Goal: Navigation & Orientation: Understand site structure

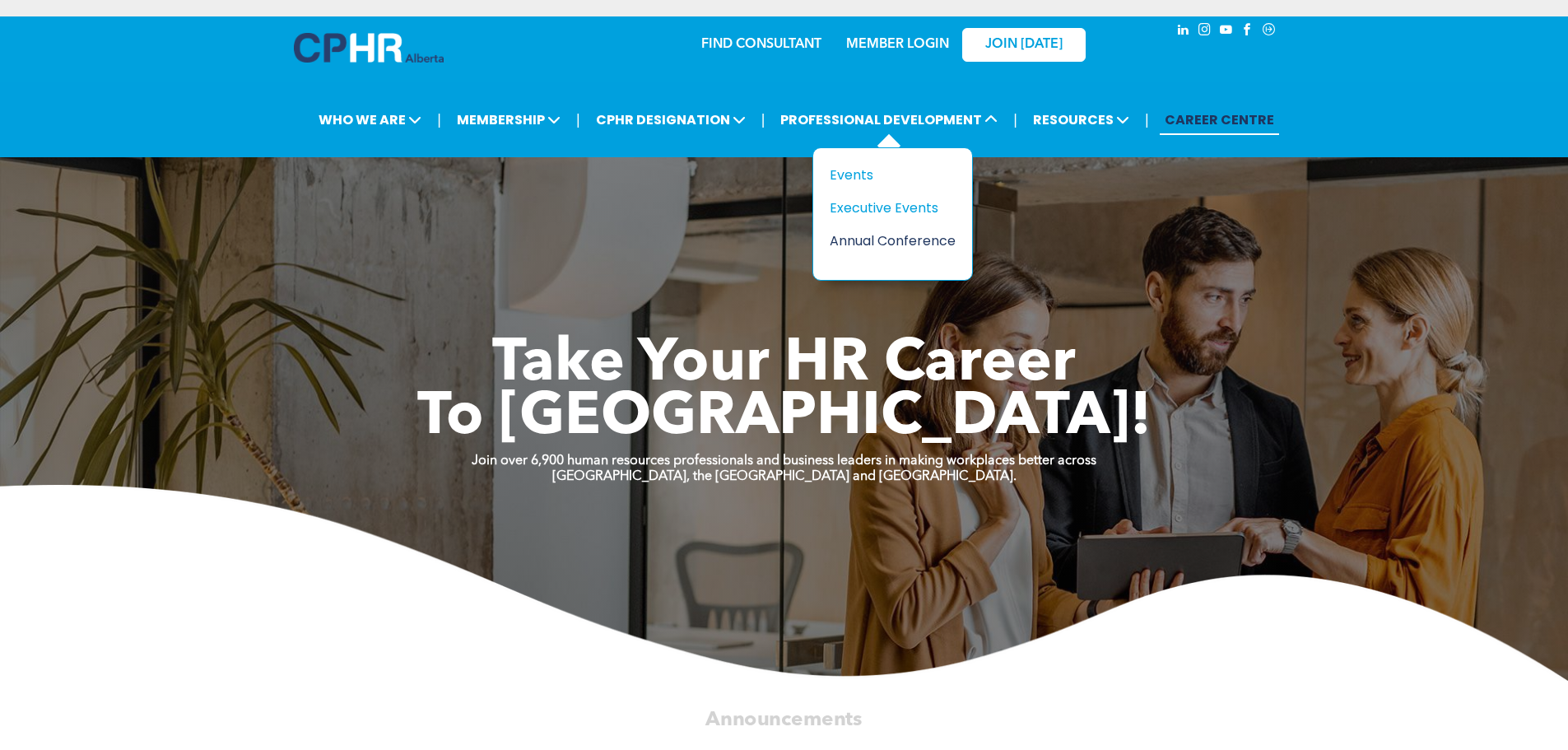
click at [892, 236] on div "Annual Conference" at bounding box center [887, 240] width 114 height 21
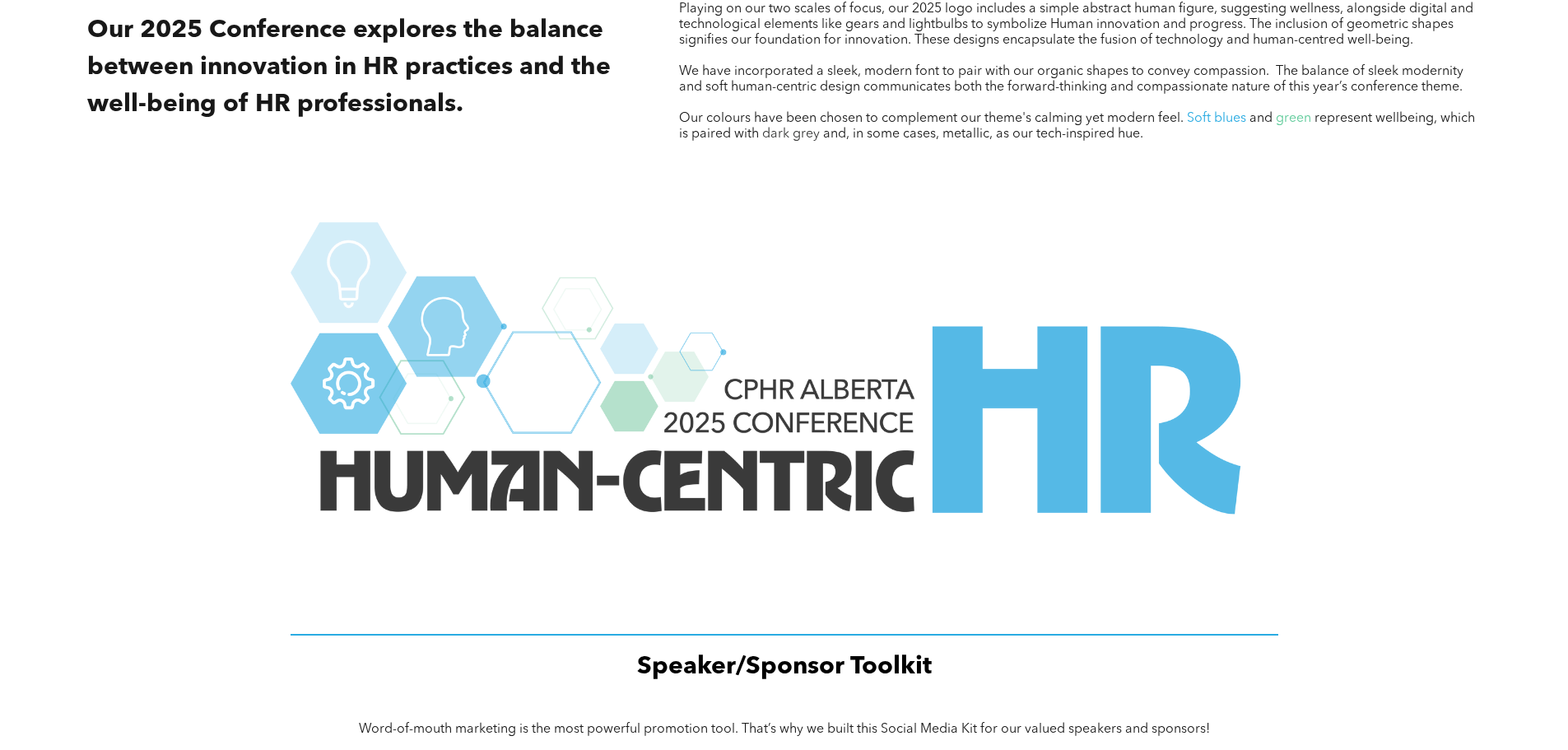
scroll to position [2057, 0]
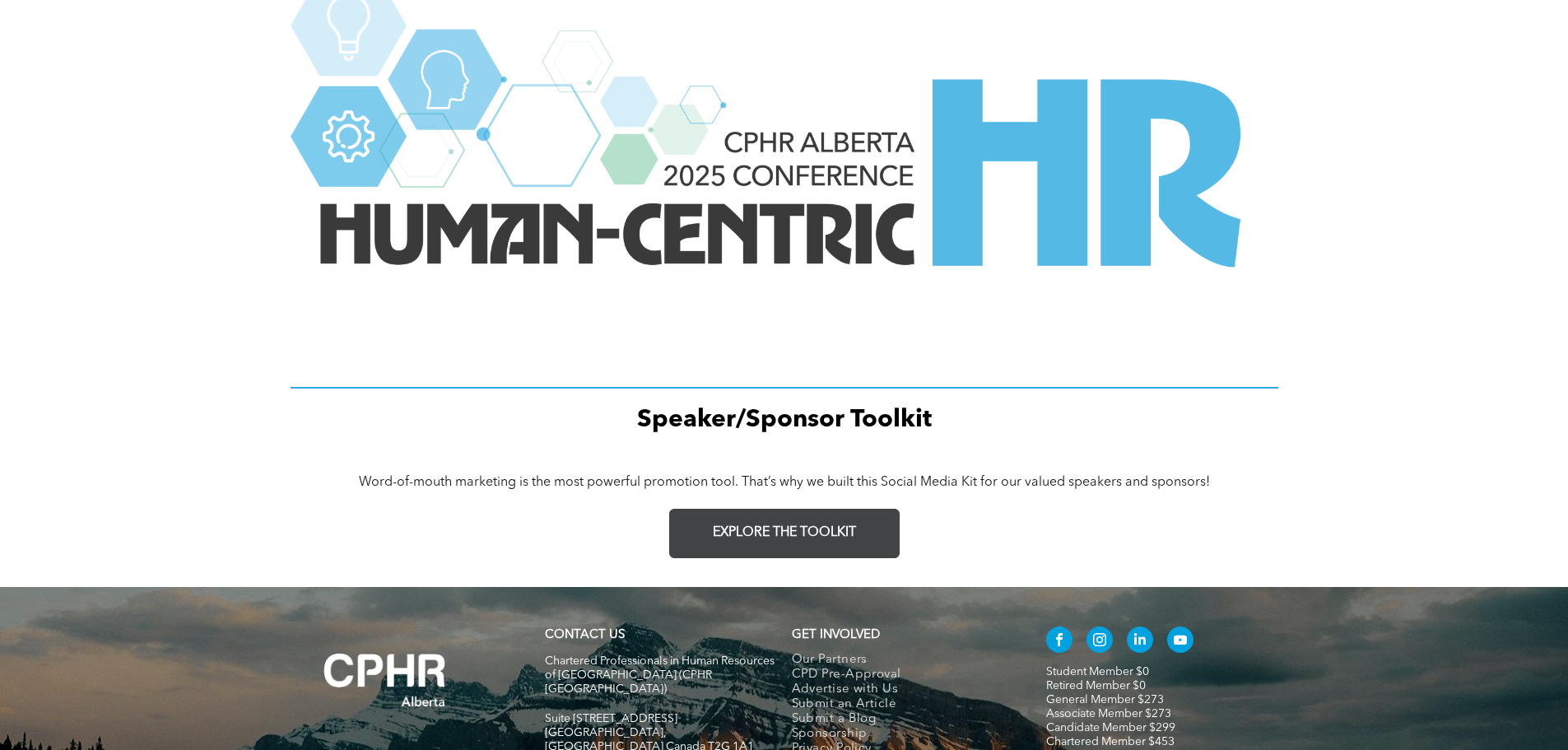
click at [814, 531] on span "EXPLORE THE TOOLKIT" at bounding box center [784, 533] width 143 height 16
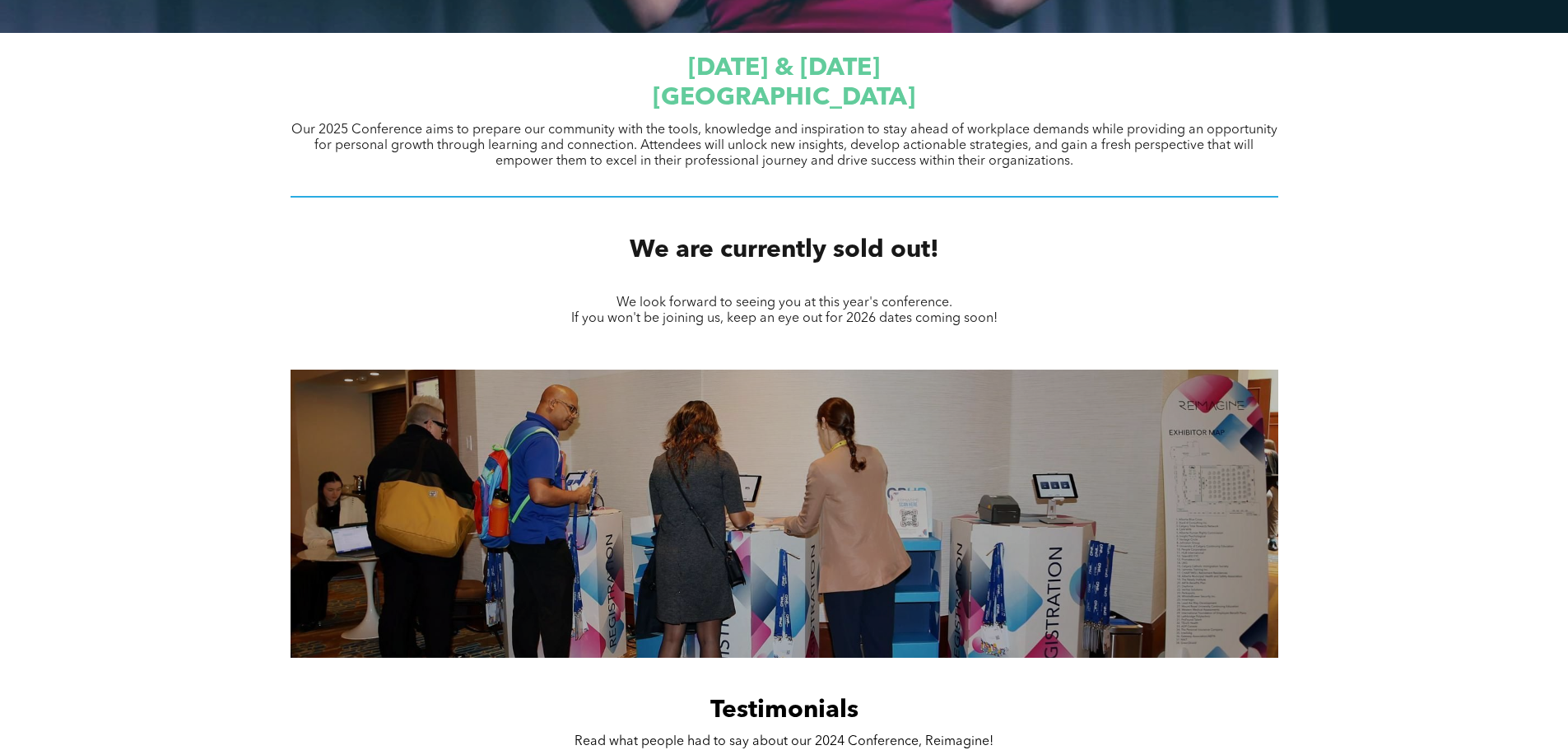
scroll to position [0, 0]
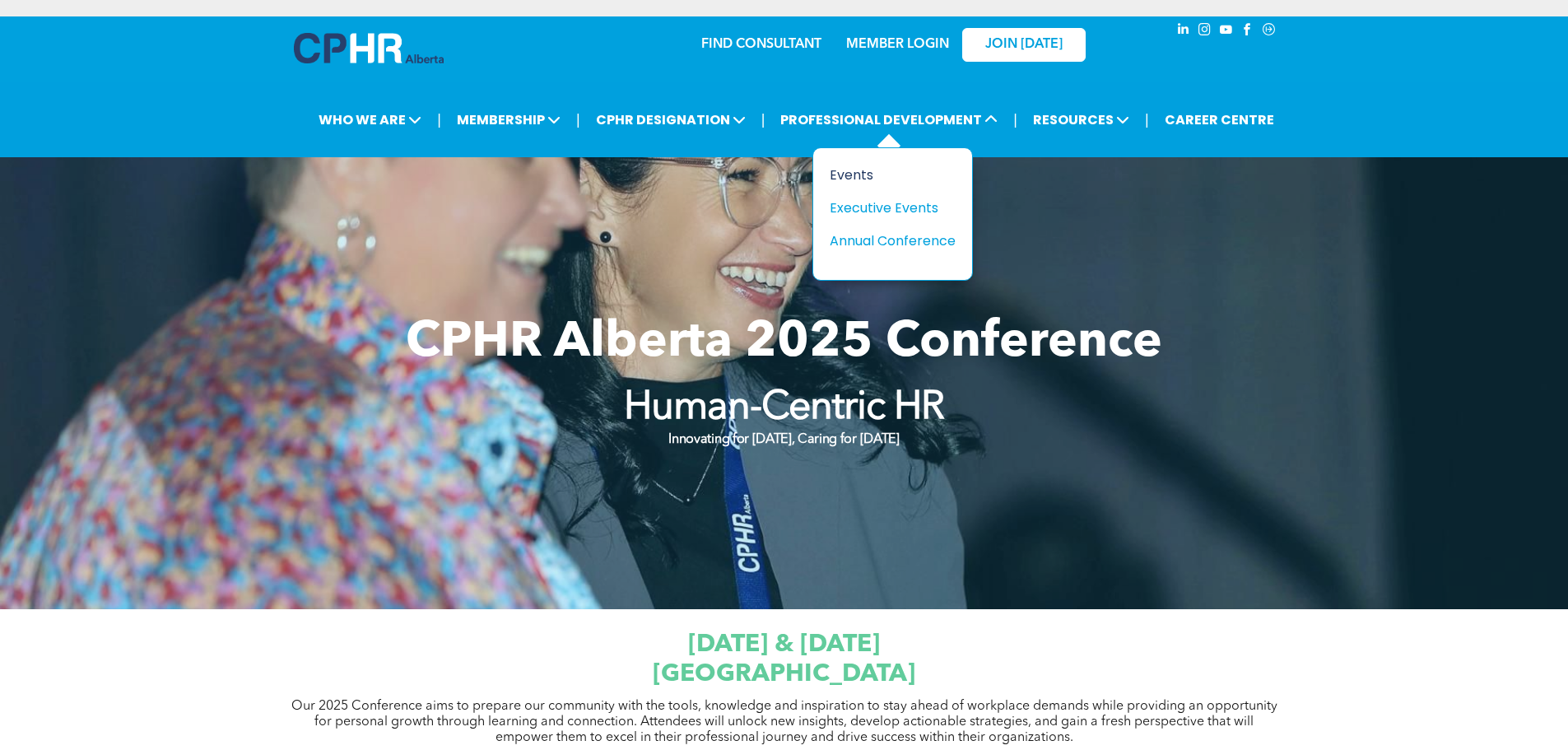
click at [847, 176] on div "Events" at bounding box center [887, 174] width 114 height 21
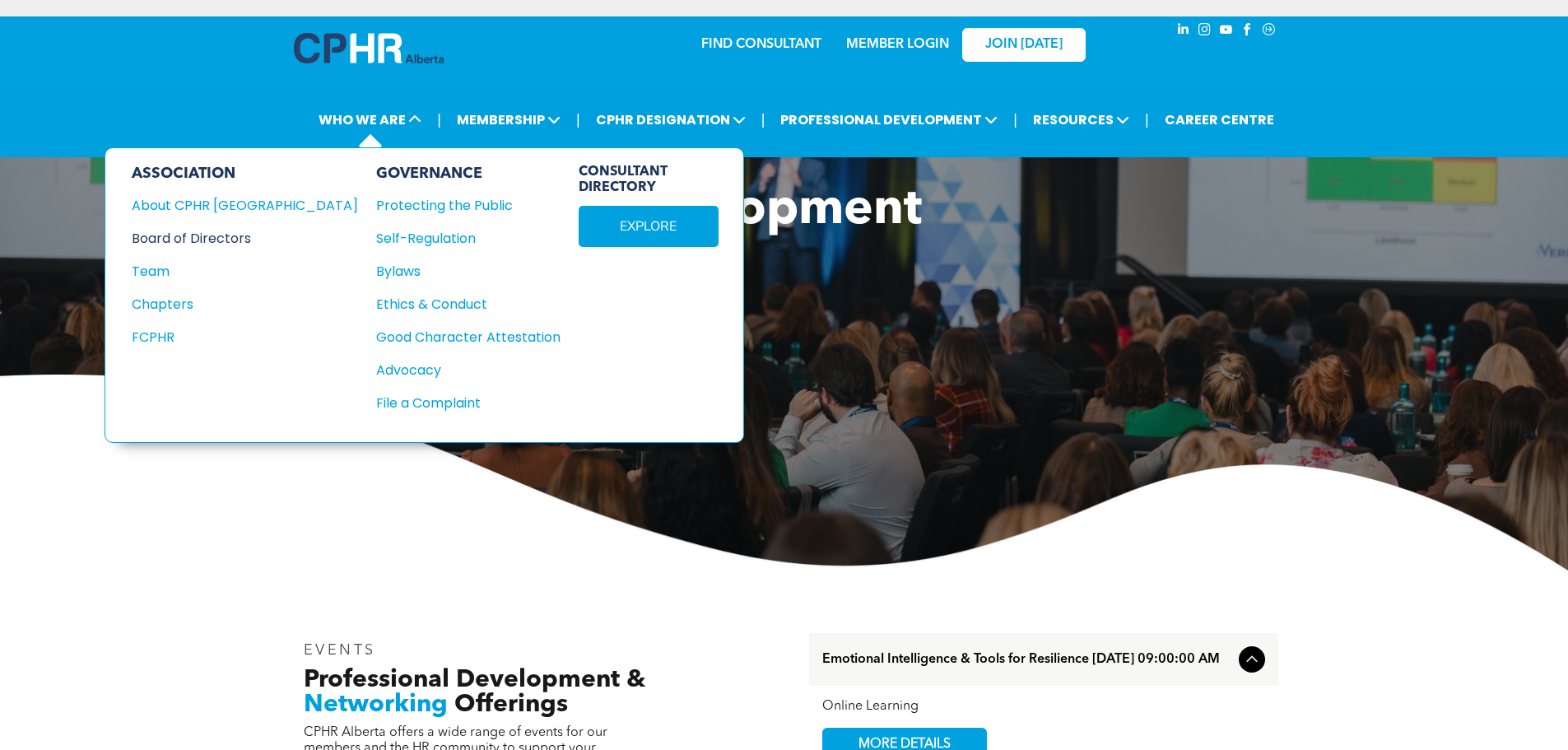
click at [198, 234] on div "Board of Directors" at bounding box center [233, 238] width 204 height 21
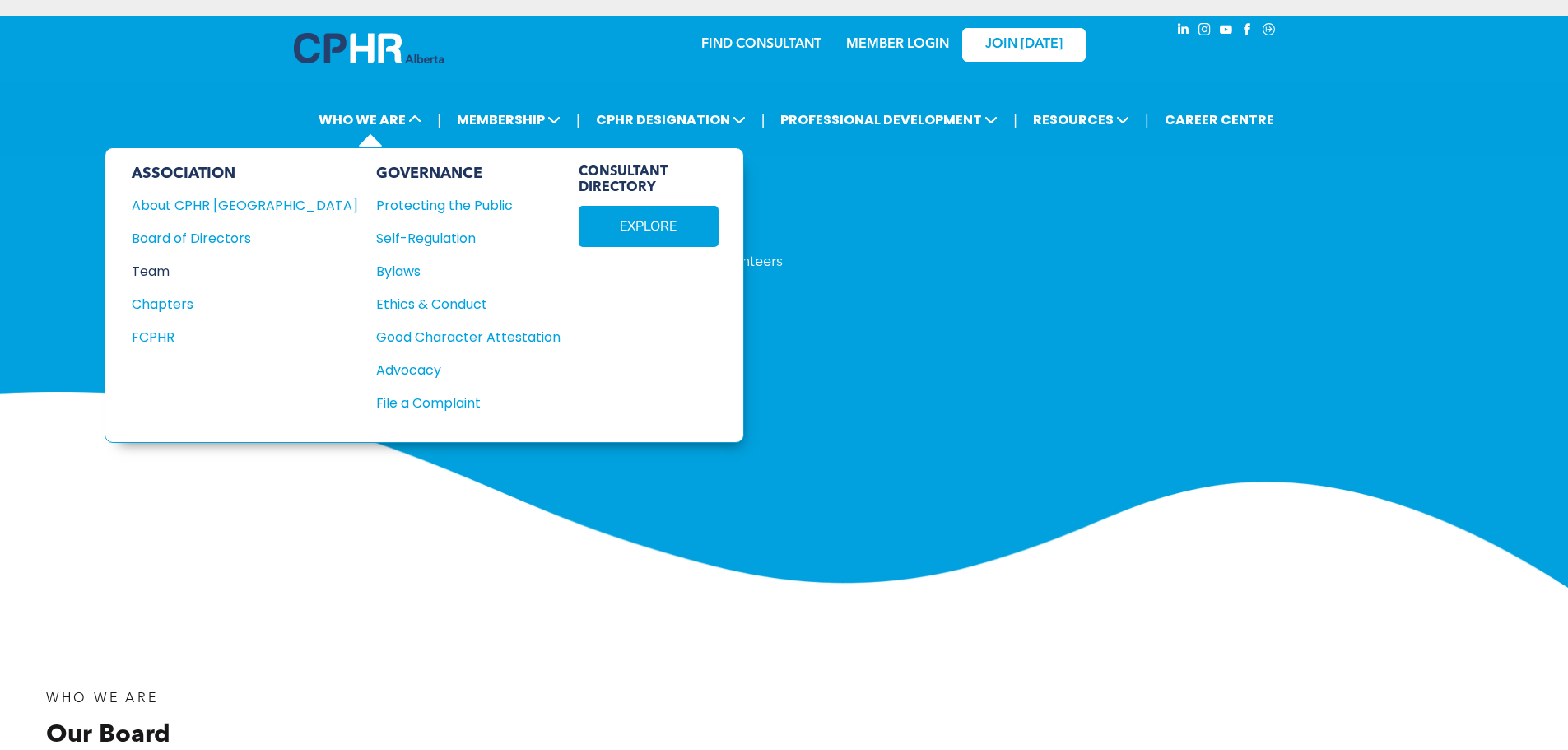
click at [153, 272] on div "Team" at bounding box center [233, 271] width 204 height 21
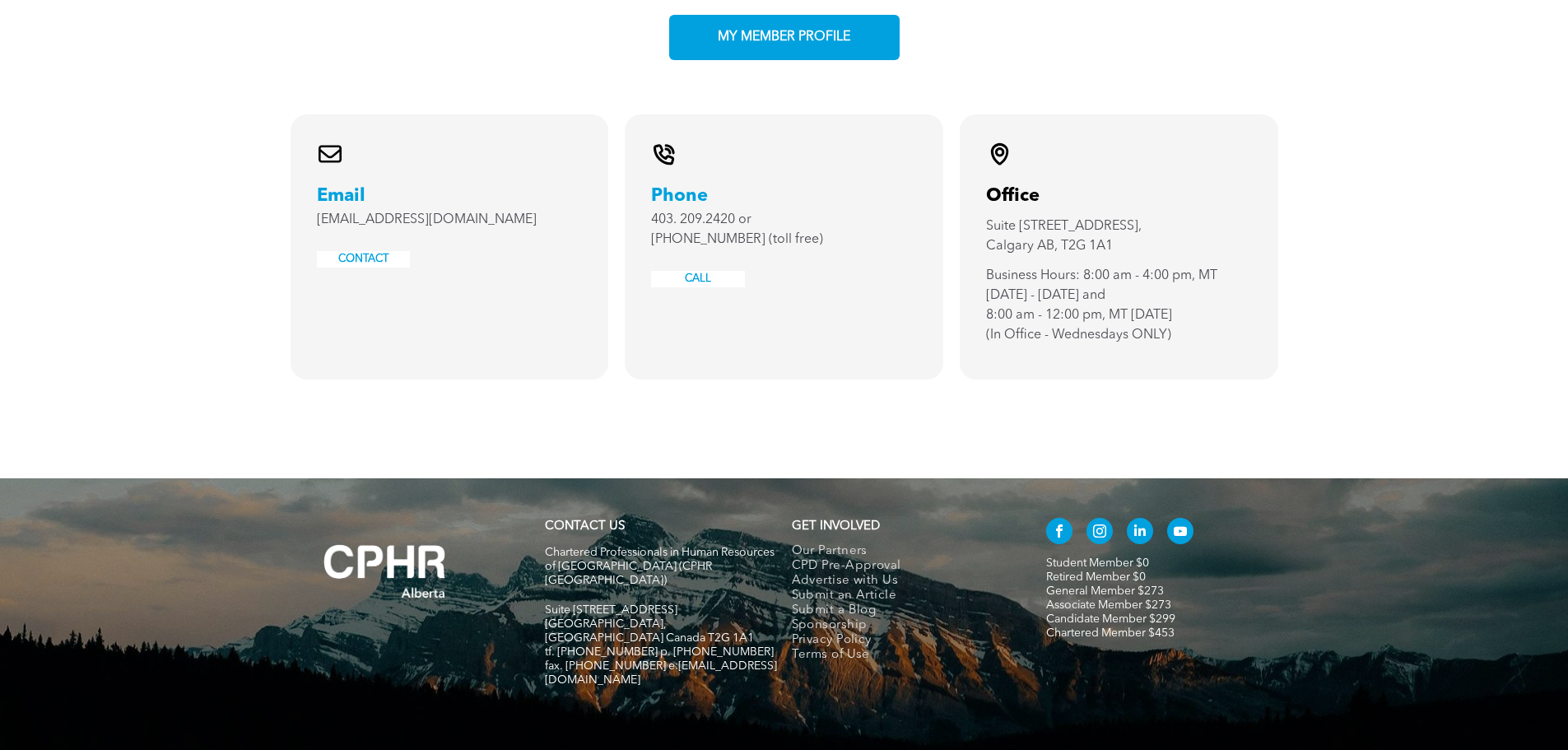
scroll to position [3244, 0]
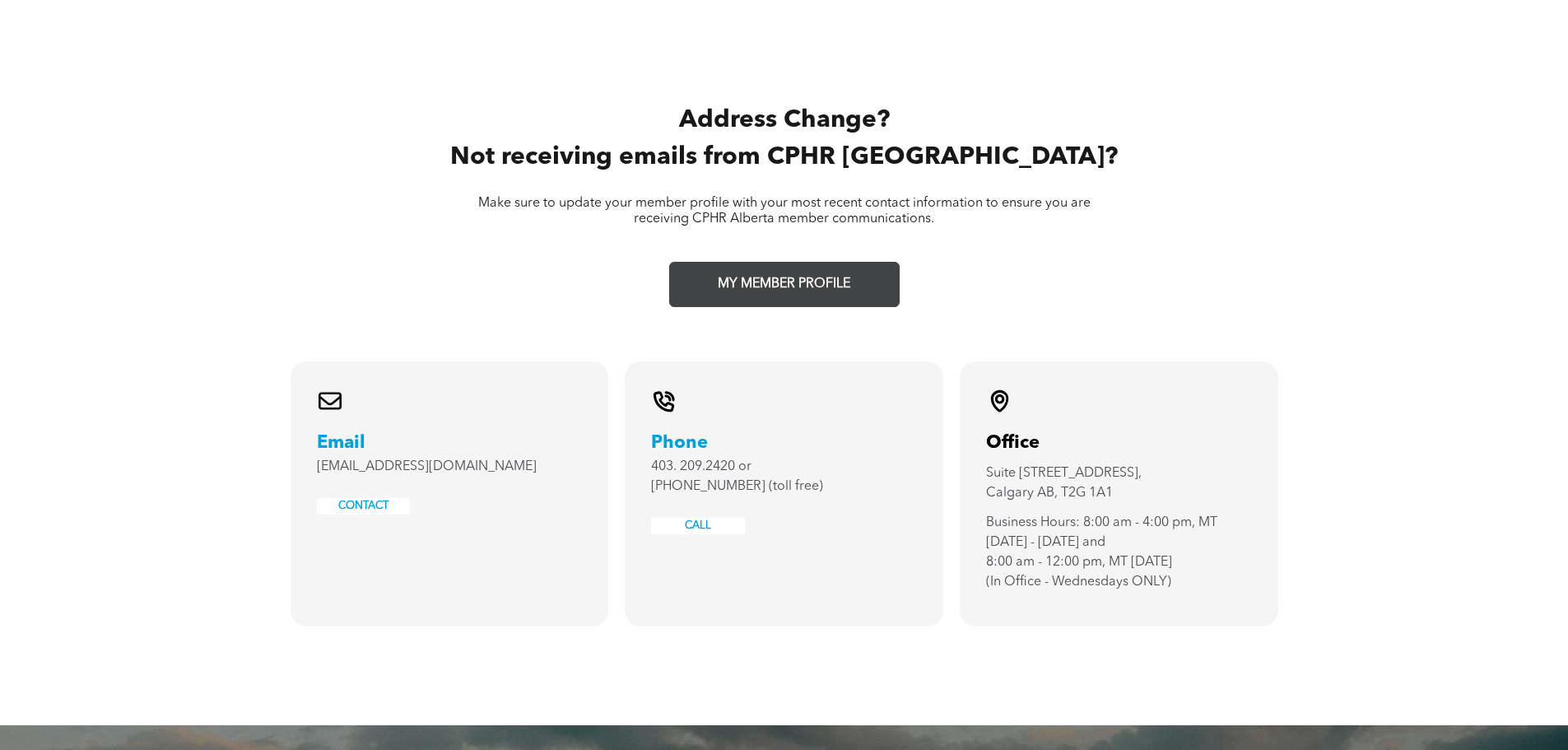
click at [812, 268] on span "MY MEMBER PROFILE" at bounding box center [784, 284] width 144 height 32
